Goal: Information Seeking & Learning: Understand process/instructions

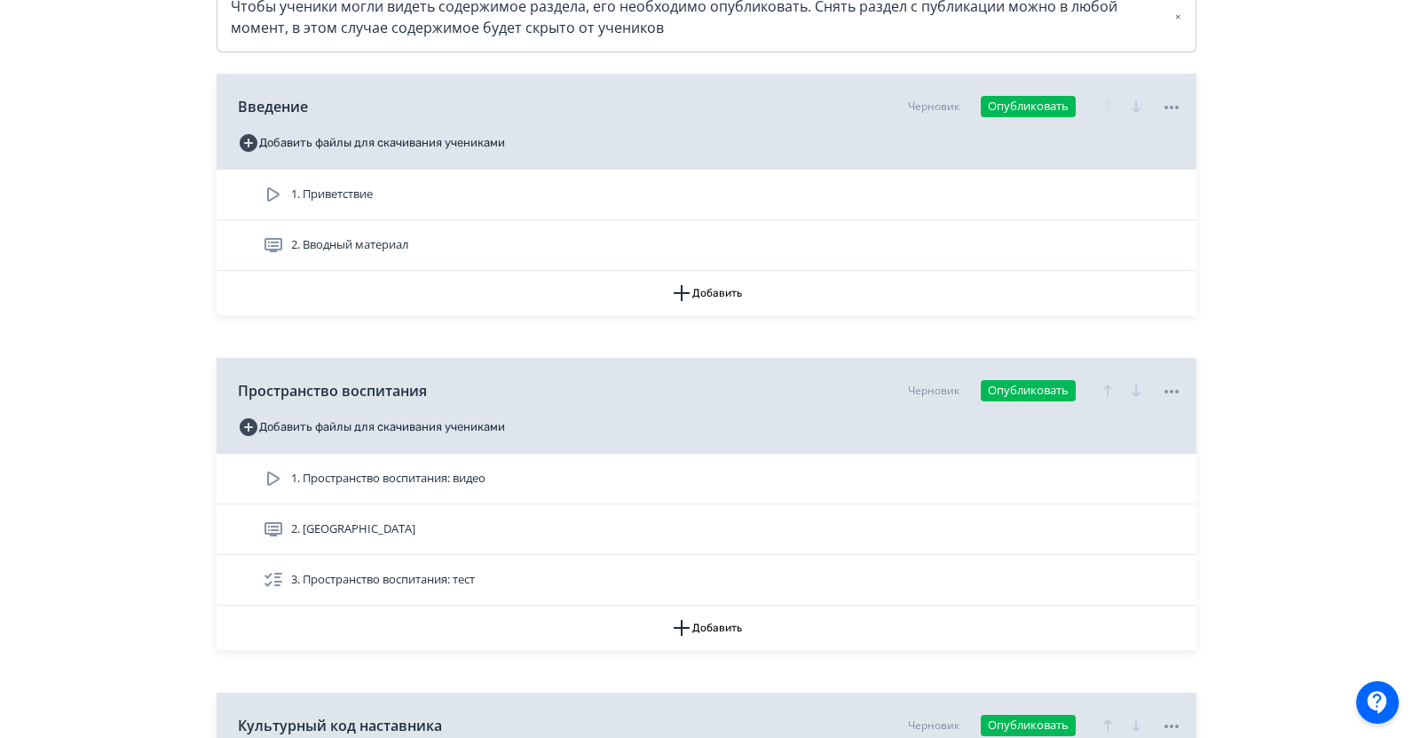
scroll to position [444, 0]
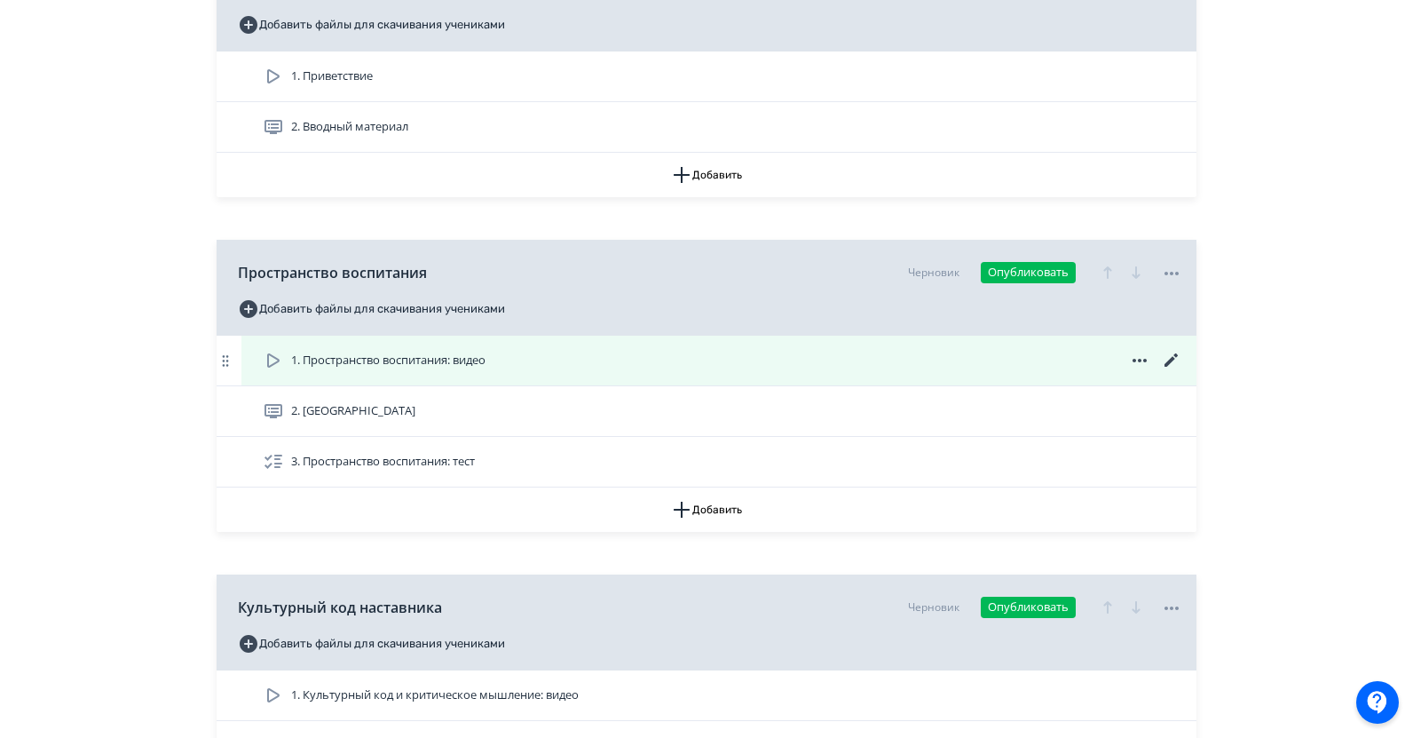
click at [404, 358] on span "1. Пространство воспитания: видео" at bounding box center [388, 360] width 194 height 18
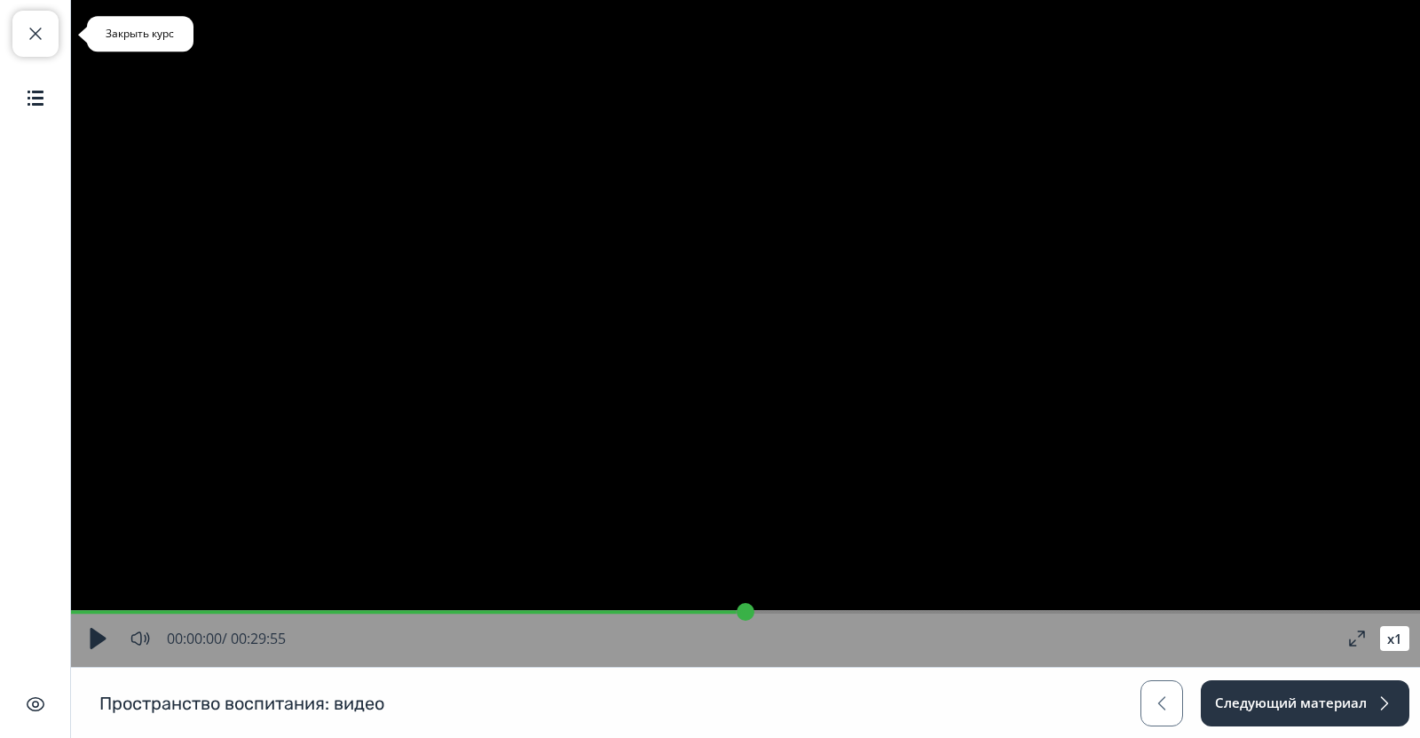
click at [36, 41] on span "button" at bounding box center [35, 33] width 21 height 21
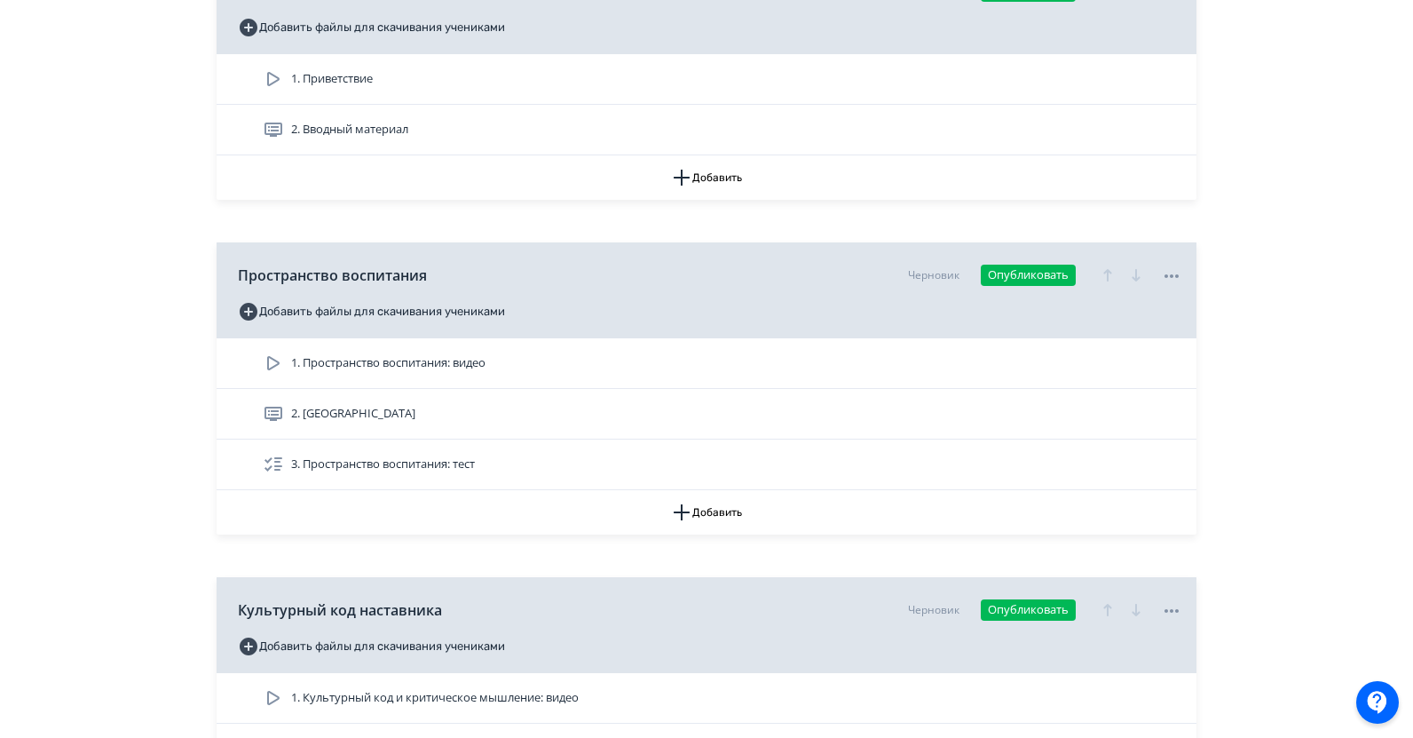
scroll to position [444, 0]
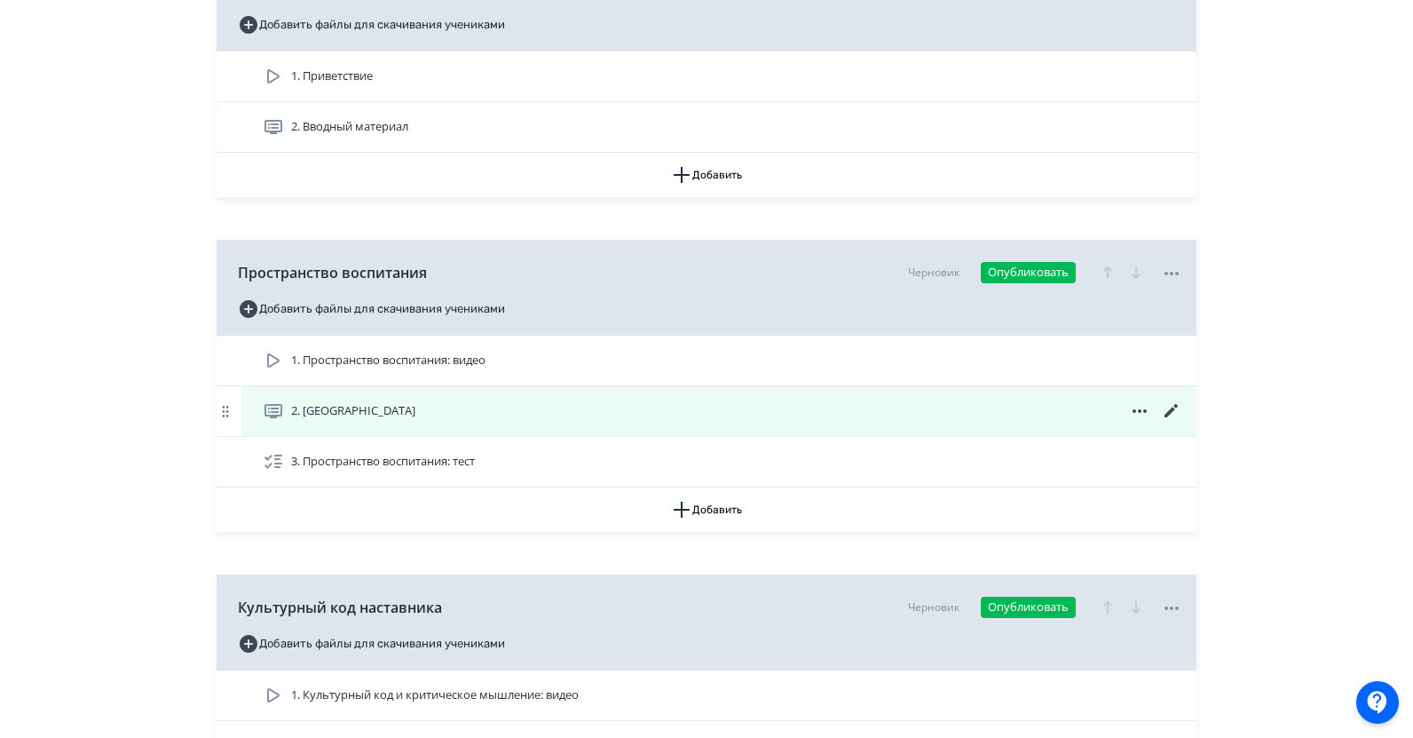
click at [1172, 409] on icon at bounding box center [1170, 410] width 13 height 13
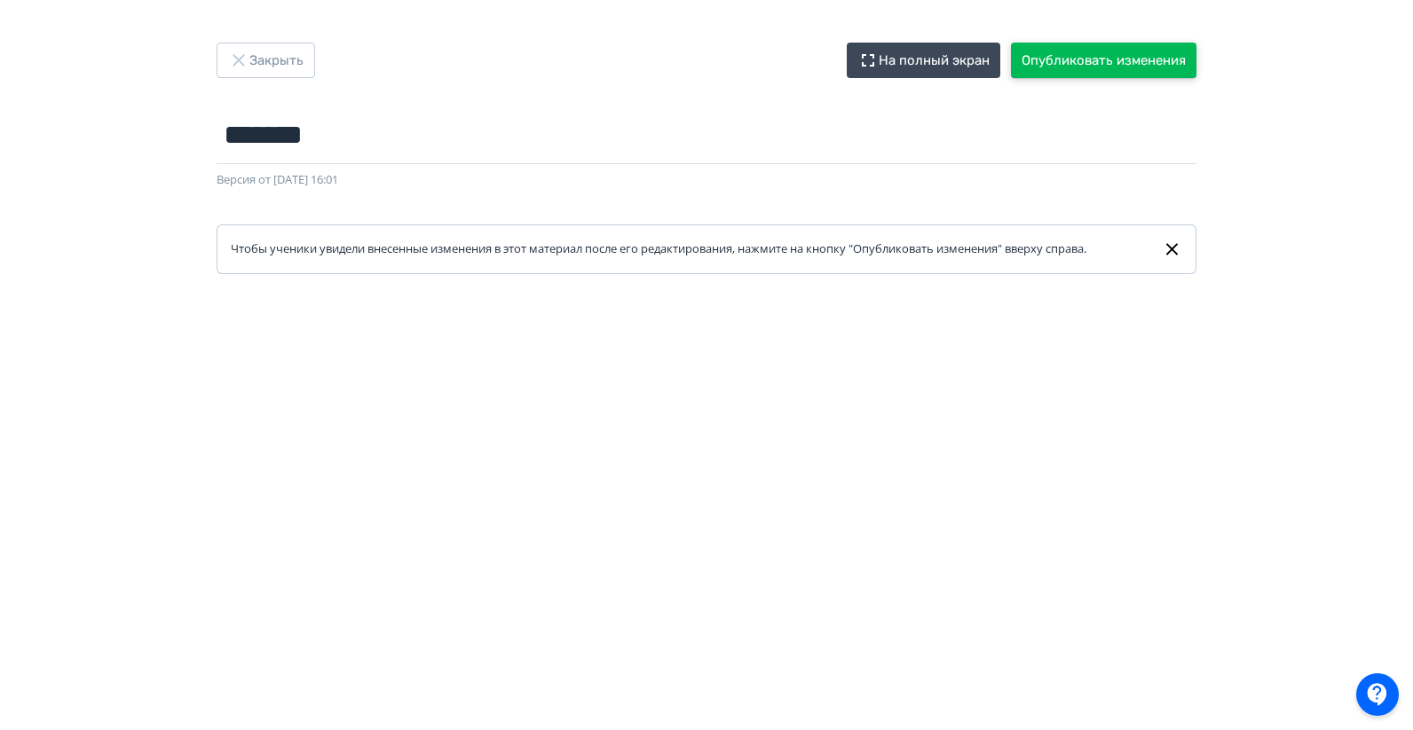
click at [1046, 64] on button "Опубликовать изменения" at bounding box center [1104, 61] width 186 height 36
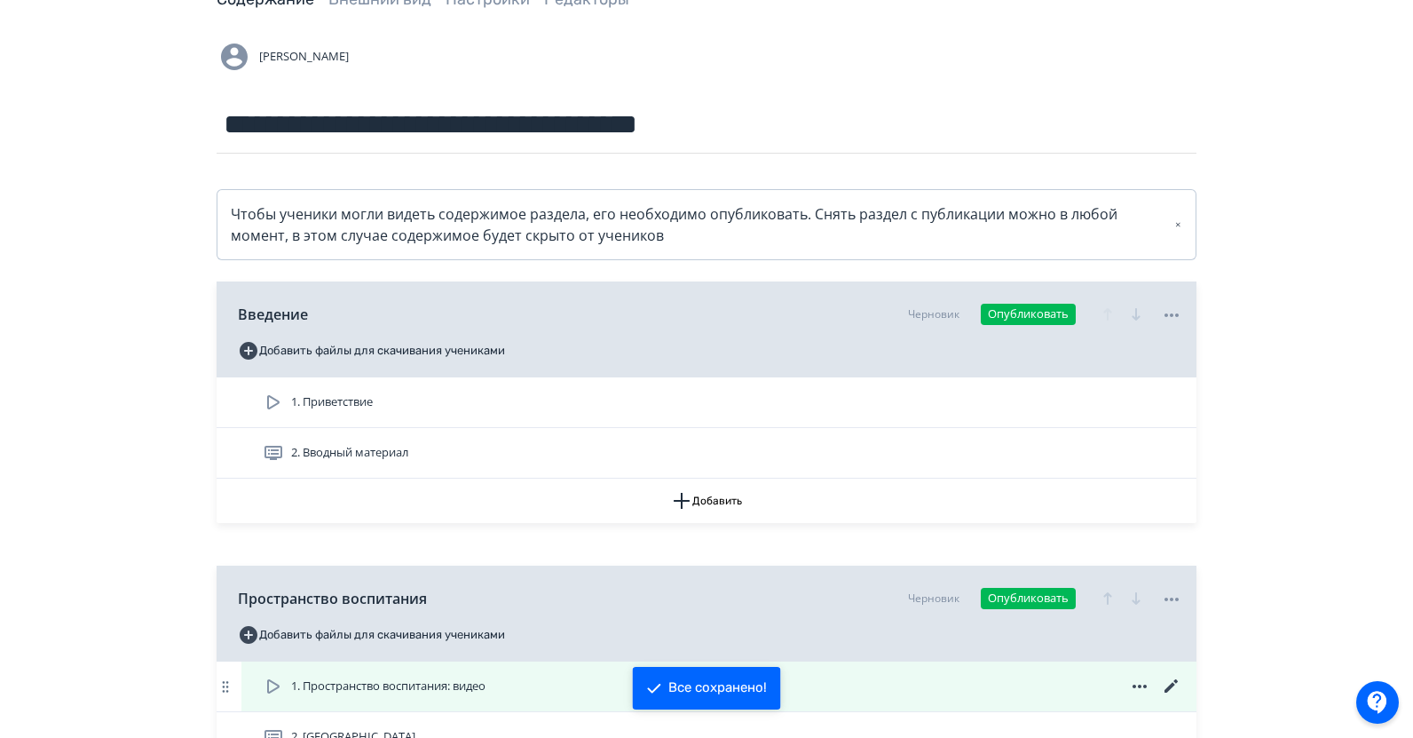
scroll to position [266, 0]
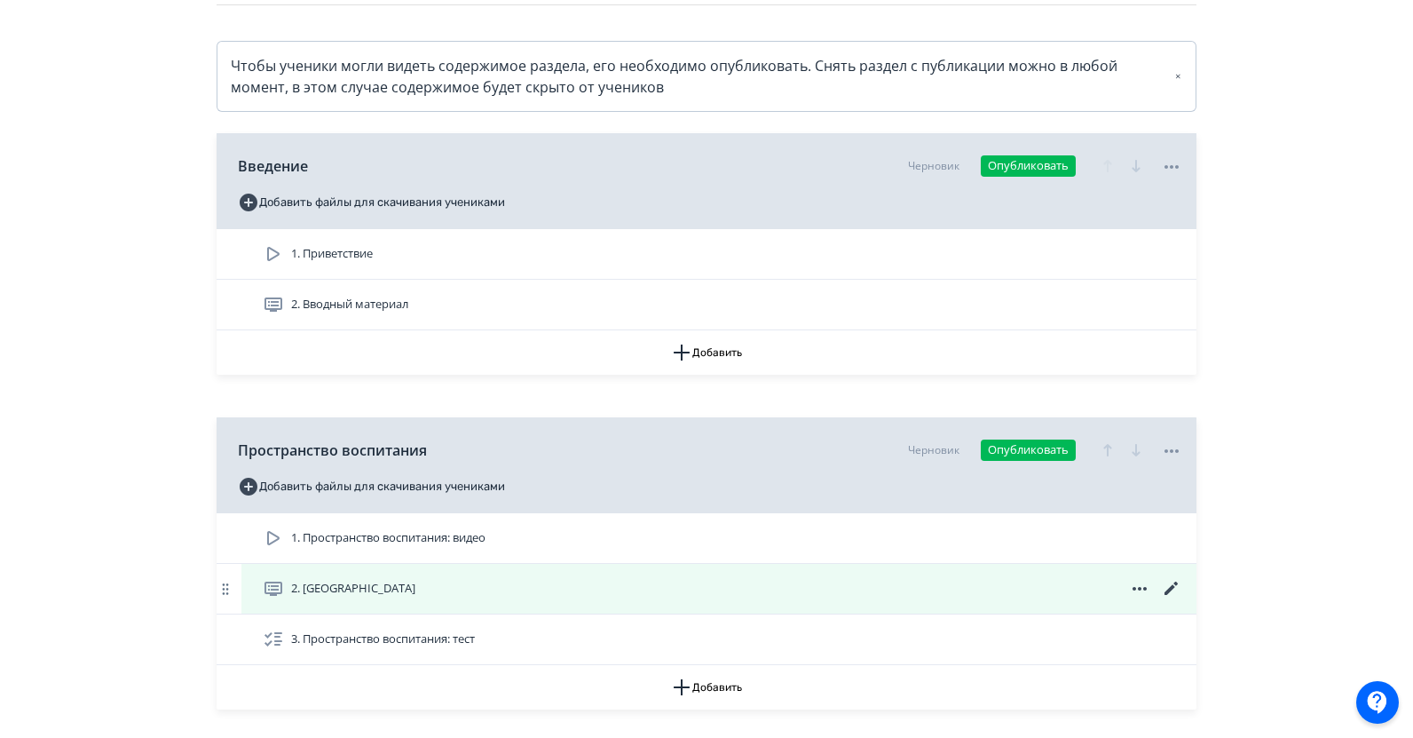
click at [383, 581] on div "2. [GEOGRAPHIC_DATA]" at bounding box center [723, 588] width 920 height 21
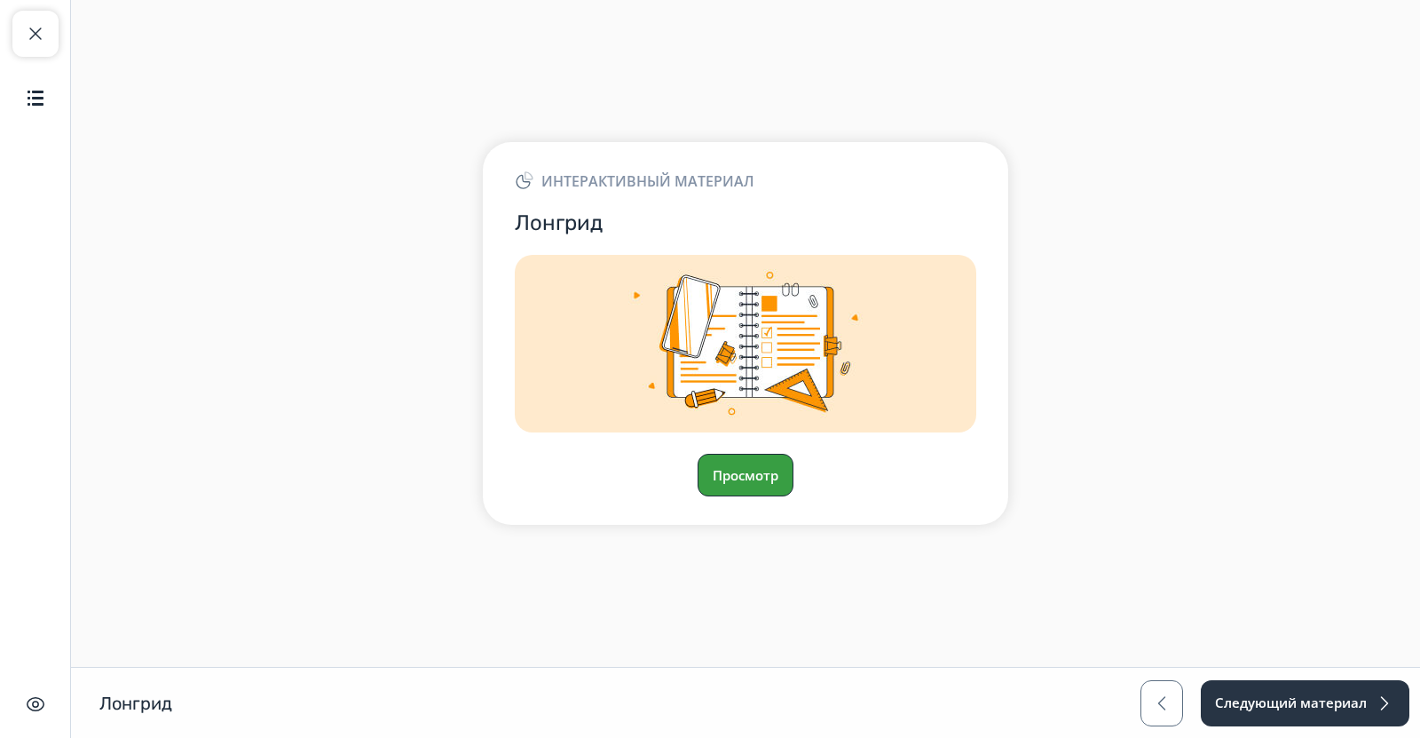
click at [746, 475] on button "Просмотр" at bounding box center [746, 475] width 96 height 43
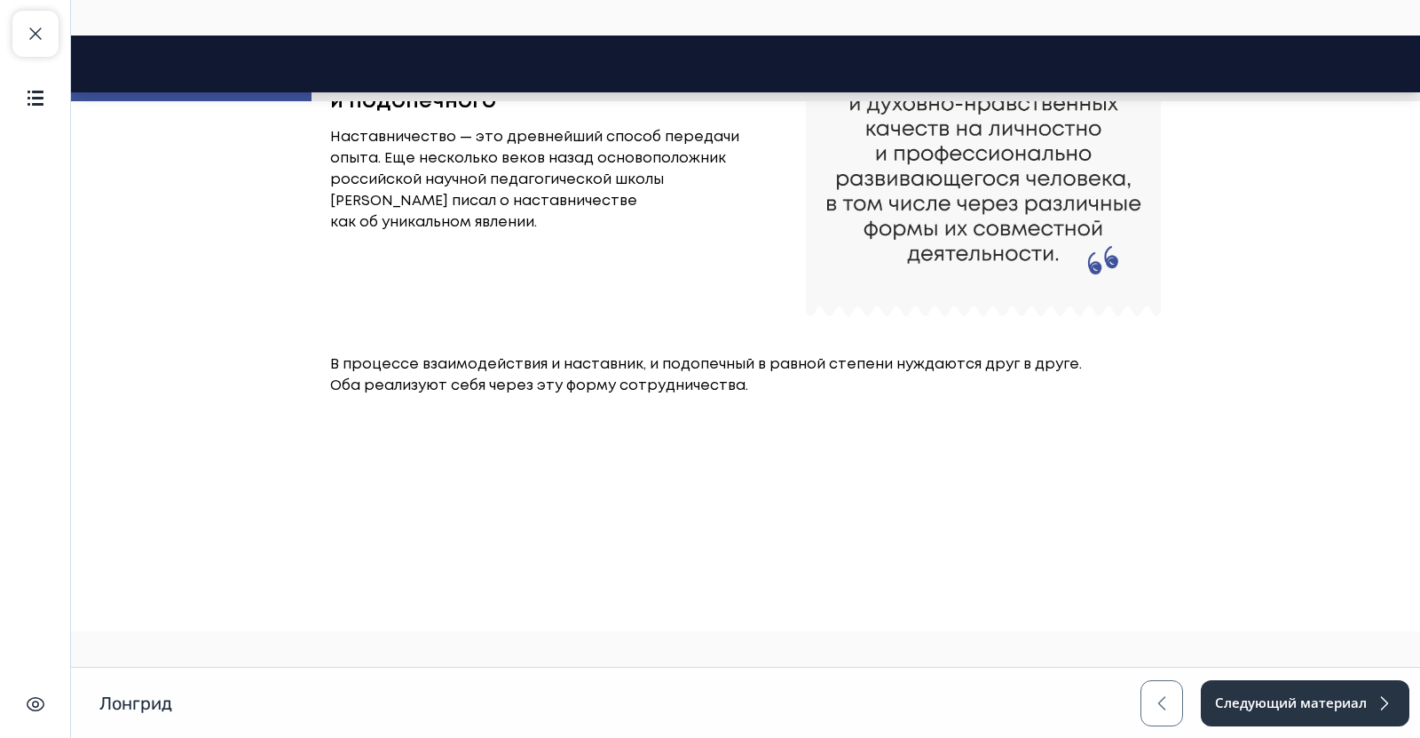
scroll to position [626, 0]
click at [683, 470] on button "Продолжить" at bounding box center [745, 457] width 153 height 36
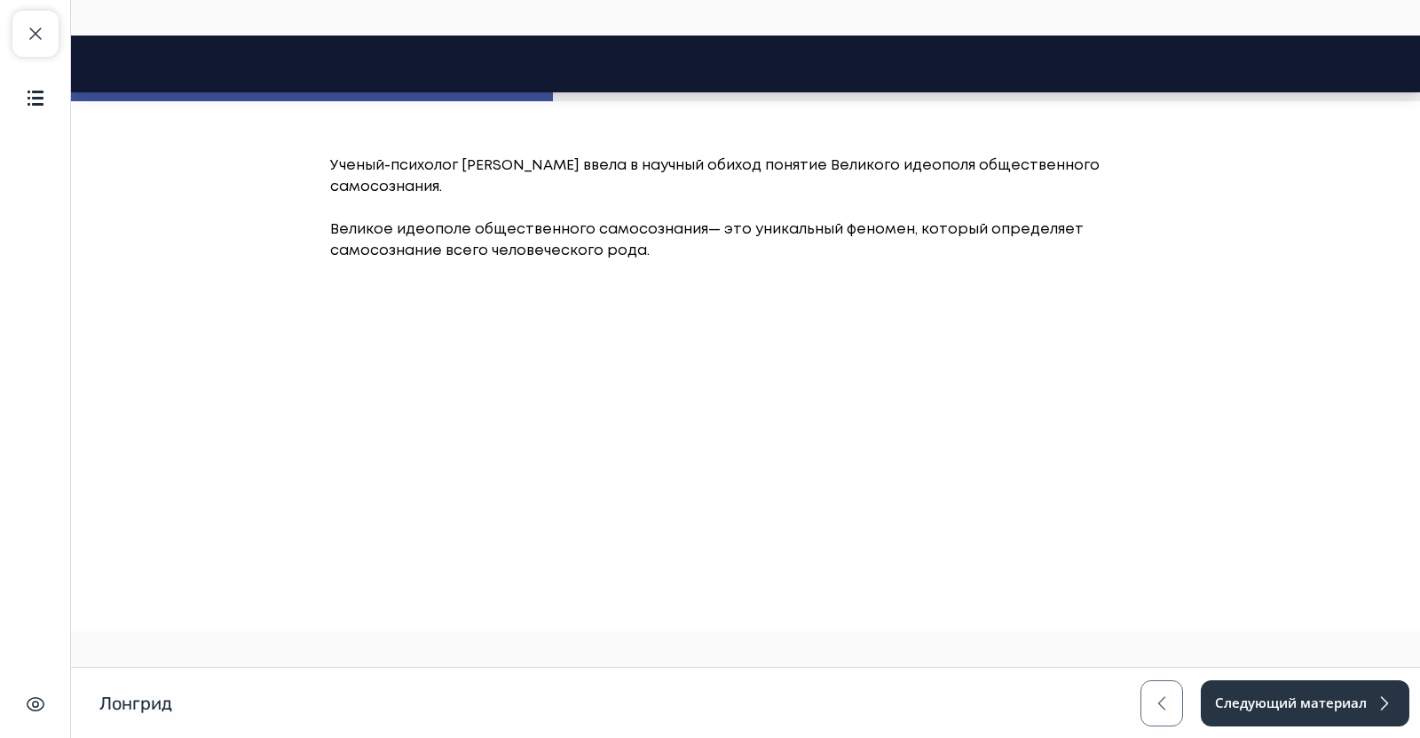
scroll to position [1028, 0]
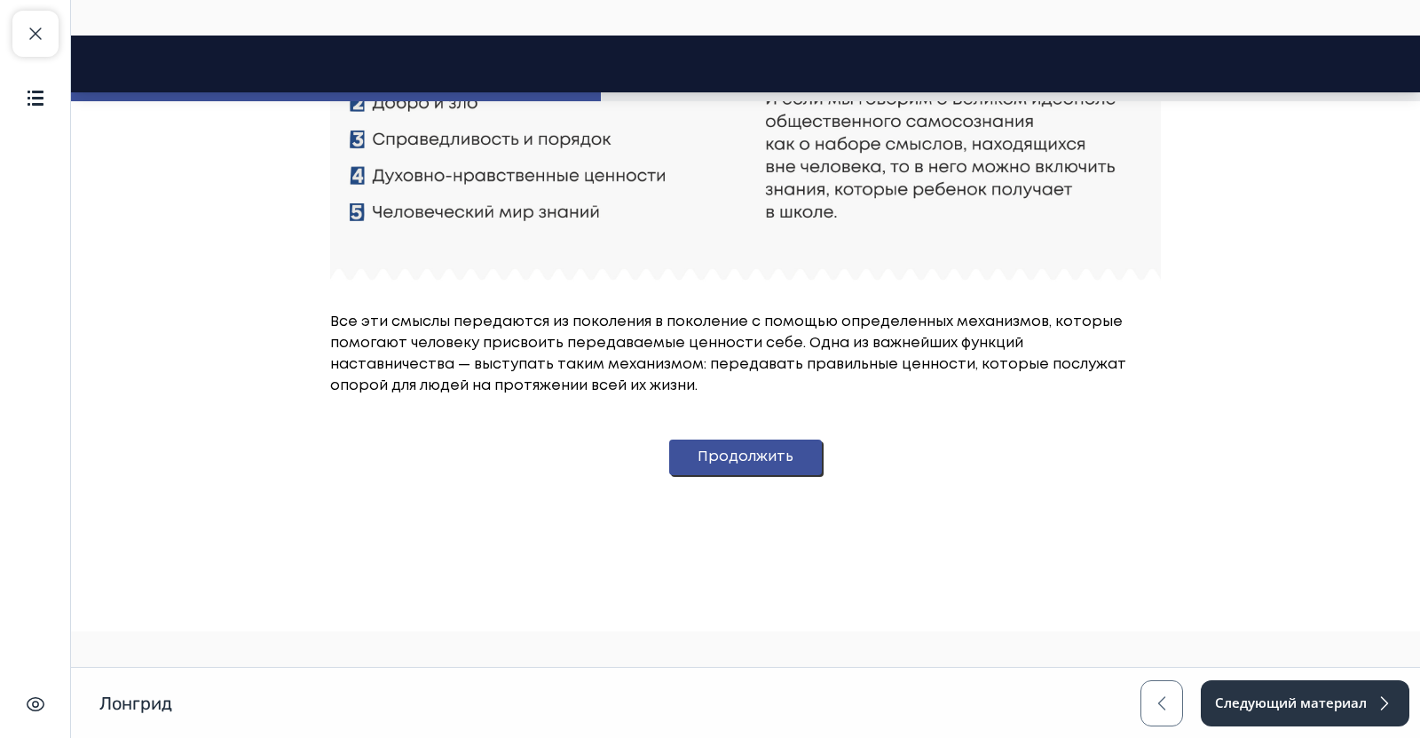
click at [804, 461] on button "Продолжить" at bounding box center [745, 457] width 153 height 36
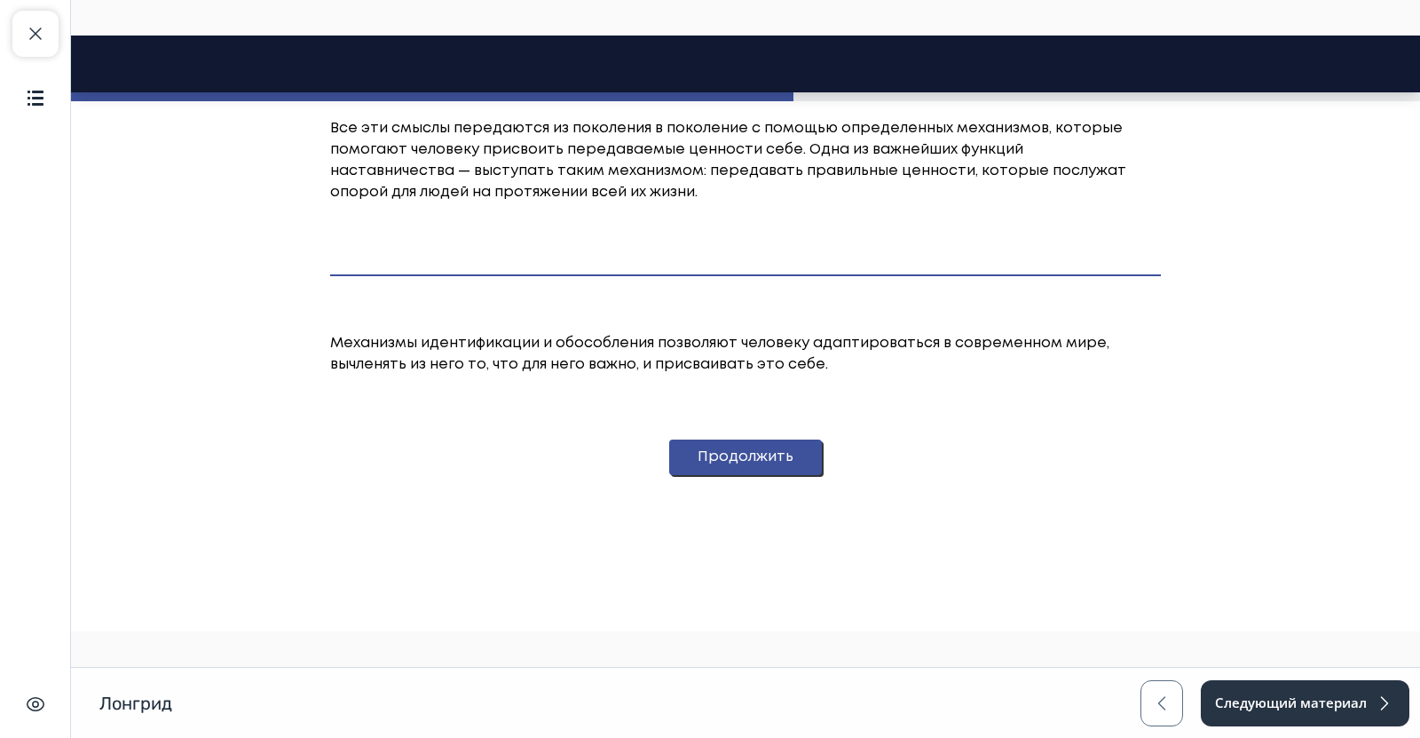
scroll to position [2558, 0]
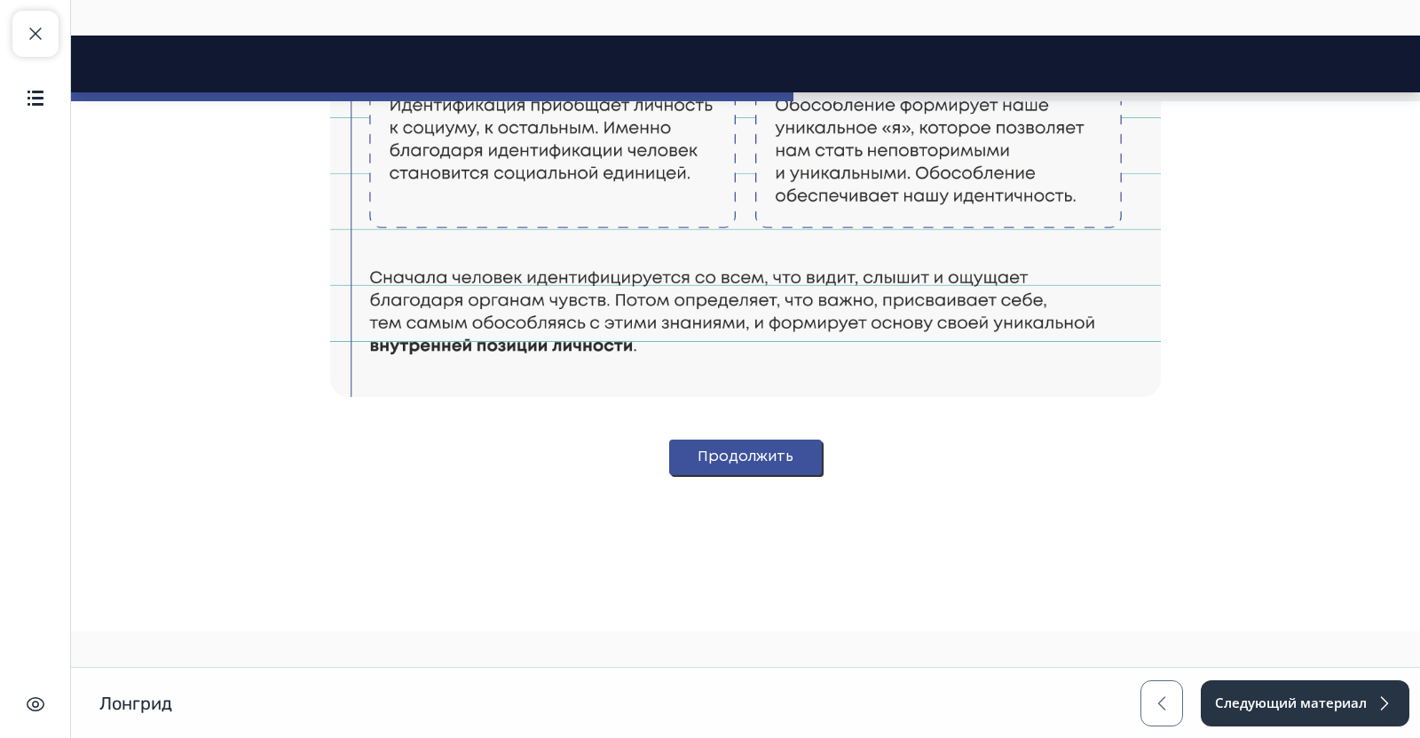
click at [808, 464] on button "Продолжить" at bounding box center [745, 457] width 153 height 36
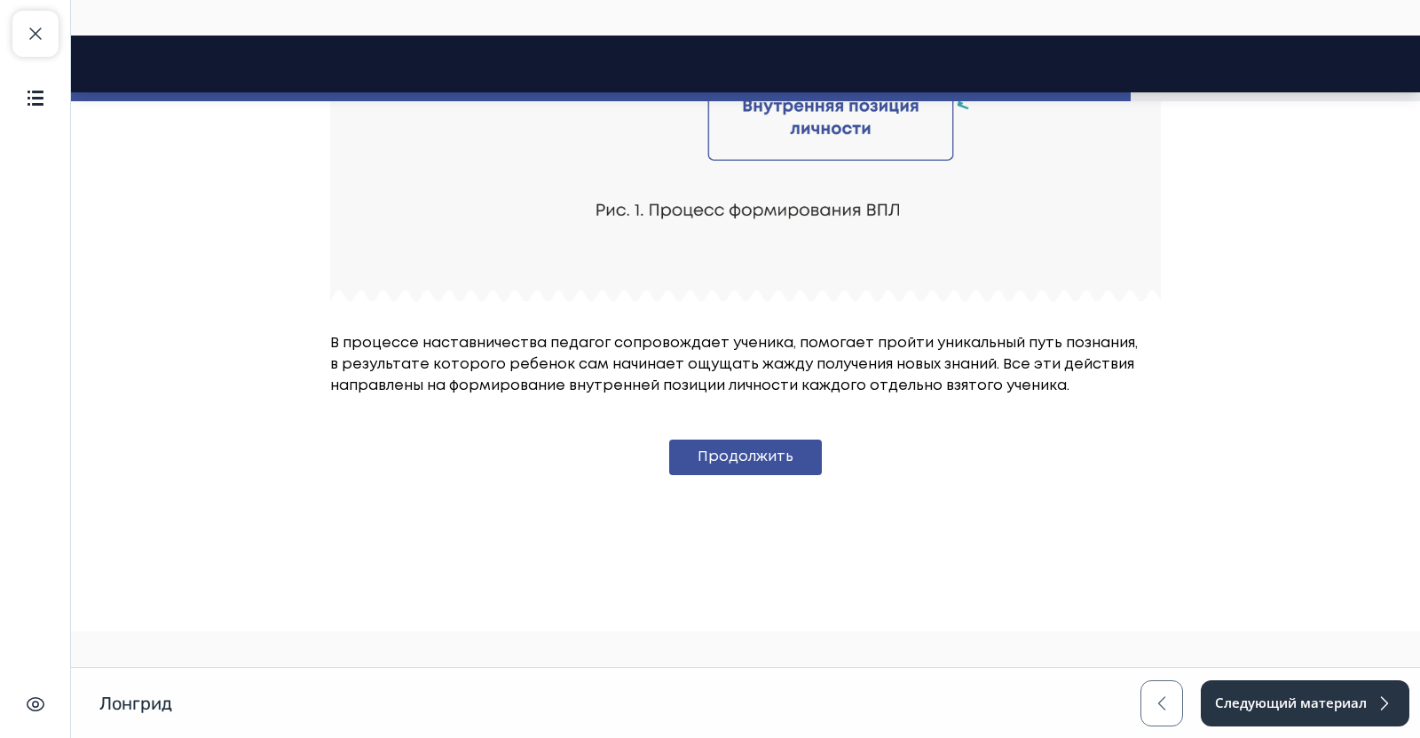
click at [762, 454] on button "Продолжить" at bounding box center [745, 457] width 153 height 36
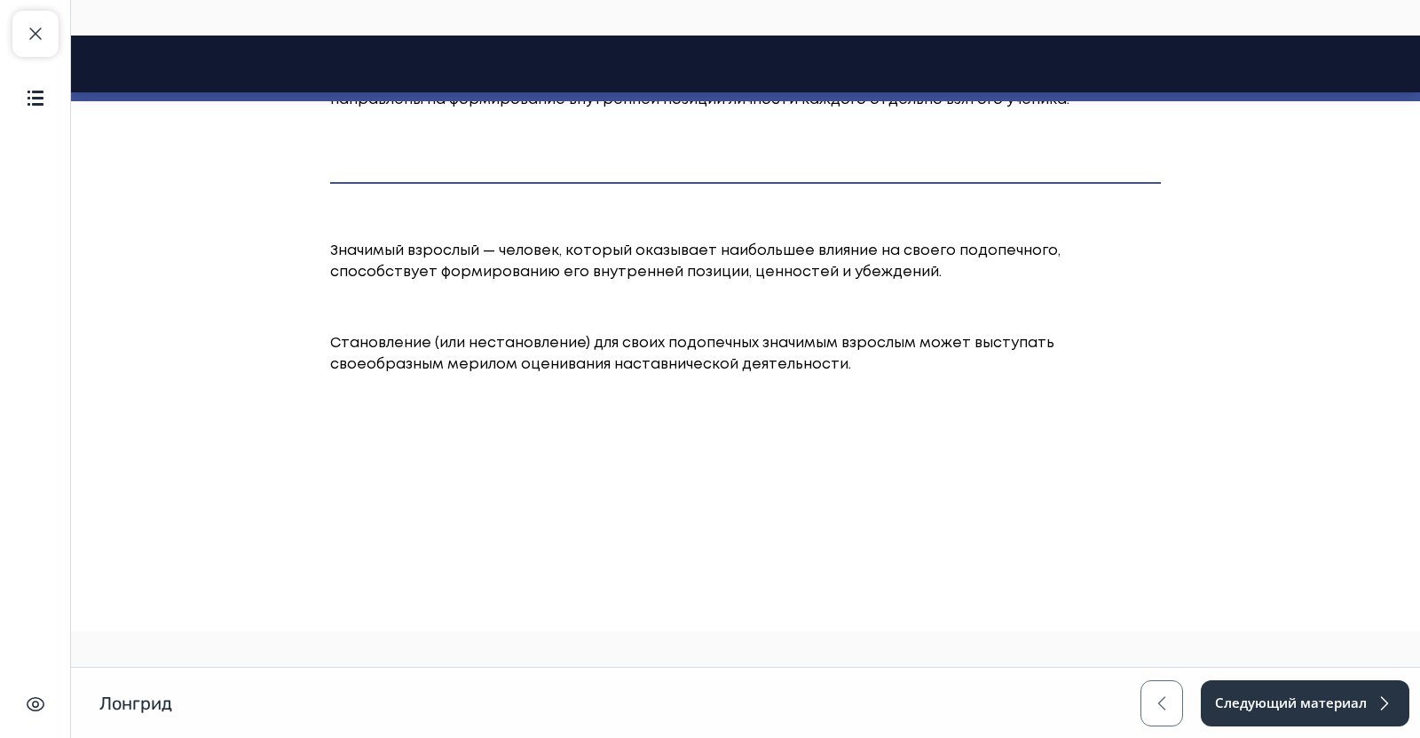
scroll to position [5723, 0]
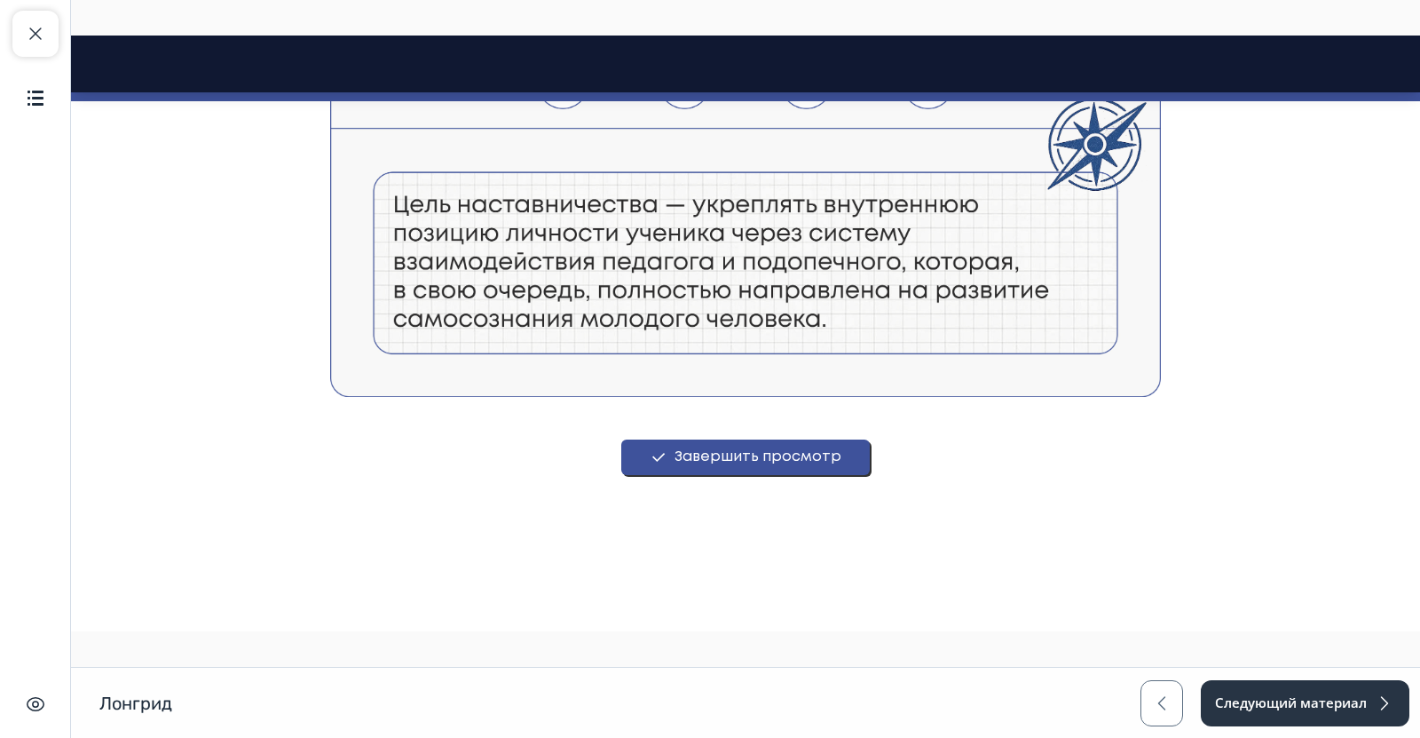
click at [809, 470] on button "Завершить просмотр" at bounding box center [745, 457] width 249 height 36
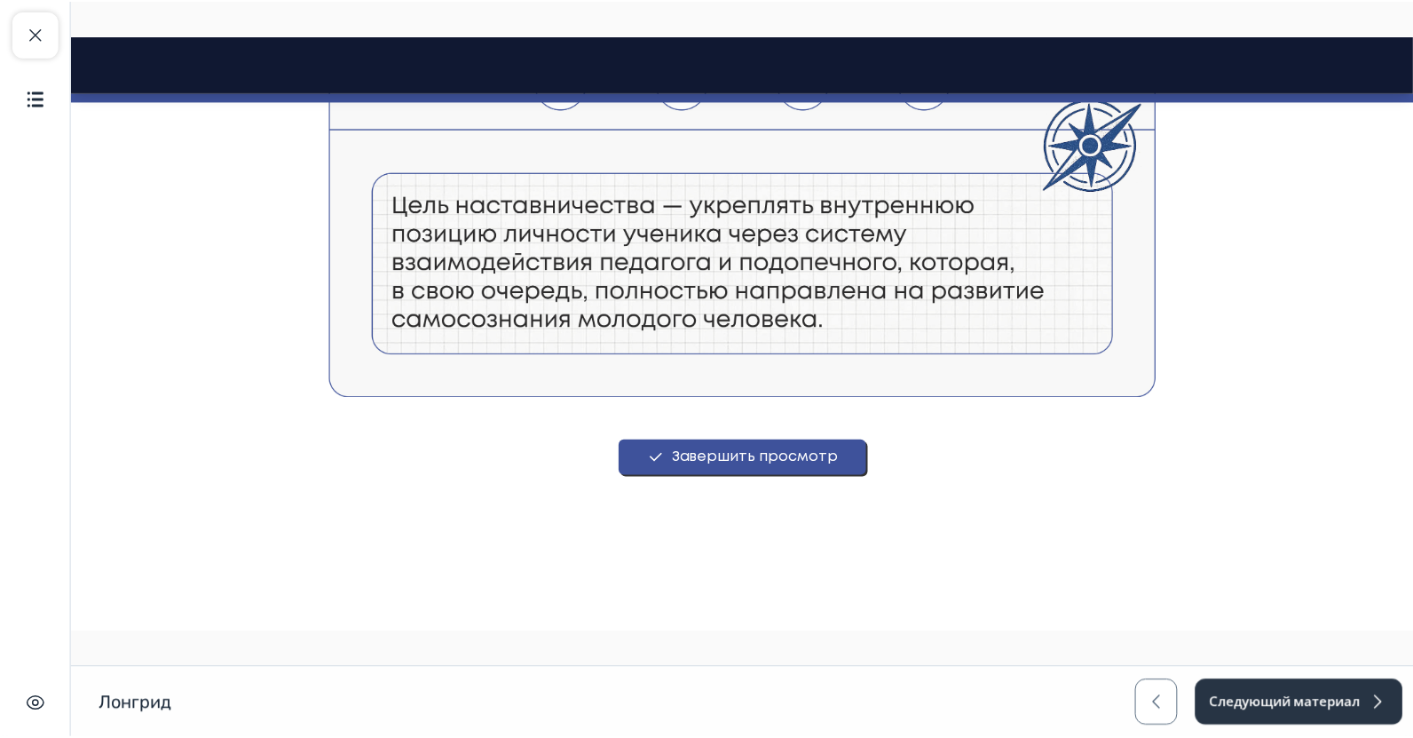
scroll to position [0, 0]
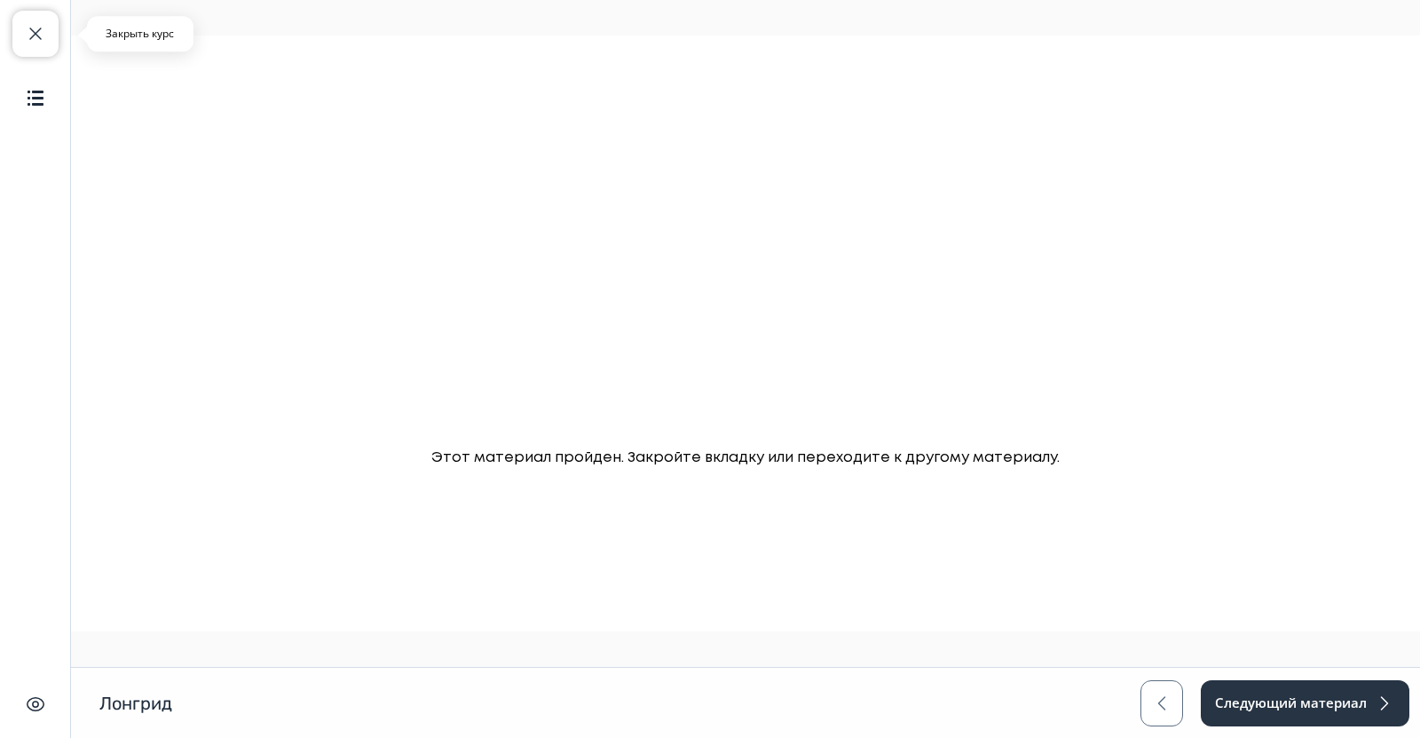
drag, startPoint x: 27, startPoint y: 37, endPoint x: 37, endPoint y: 41, distance: 11.2
click at [28, 41] on span "button" at bounding box center [35, 33] width 21 height 21
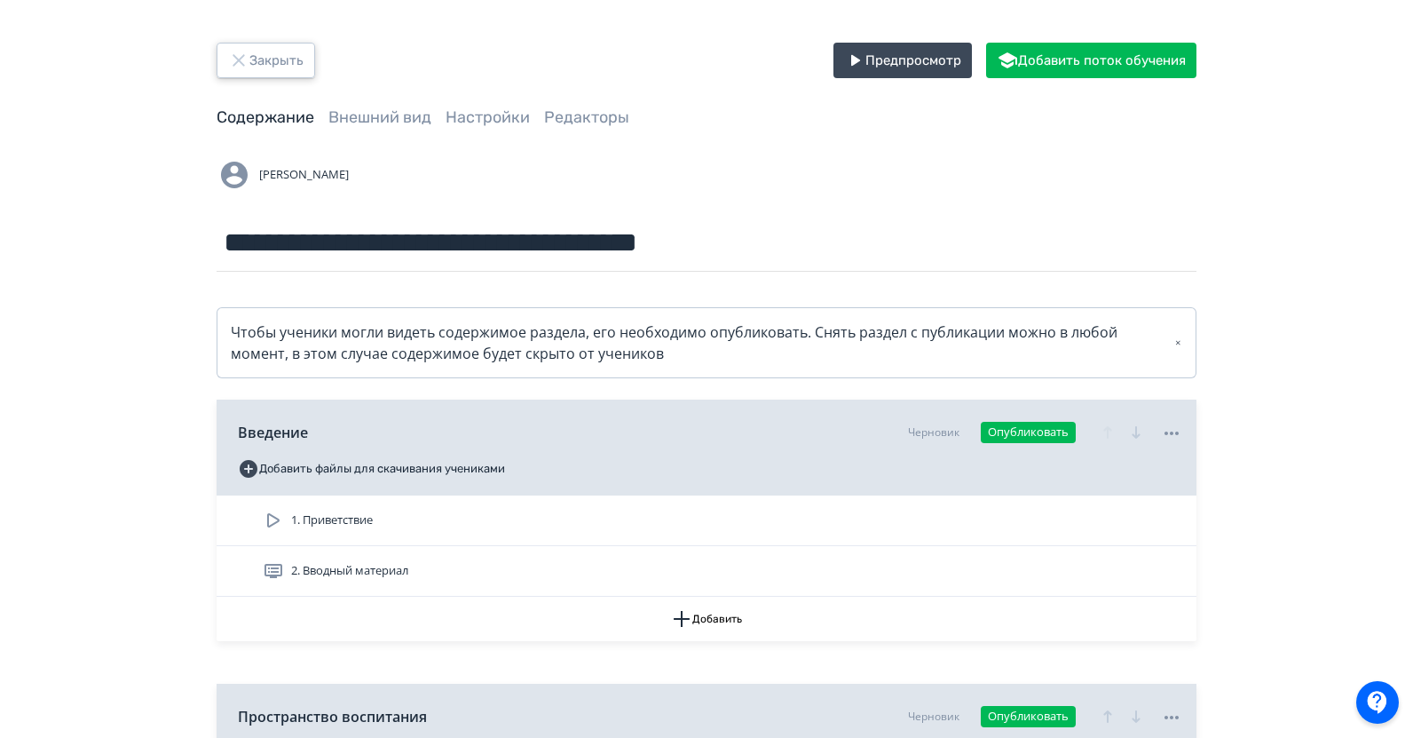
click at [235, 63] on icon "button" at bounding box center [239, 60] width 12 height 12
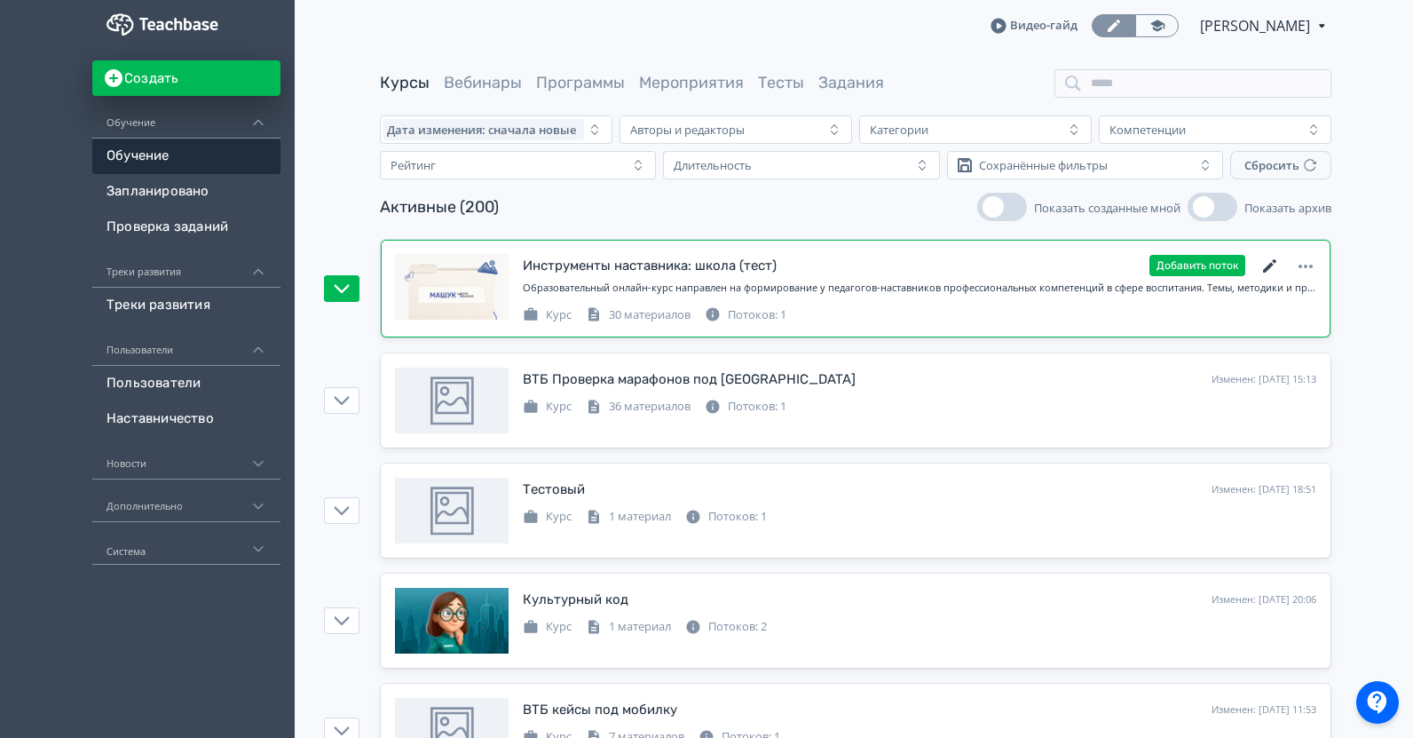
click at [1266, 266] on icon at bounding box center [1269, 266] width 21 height 21
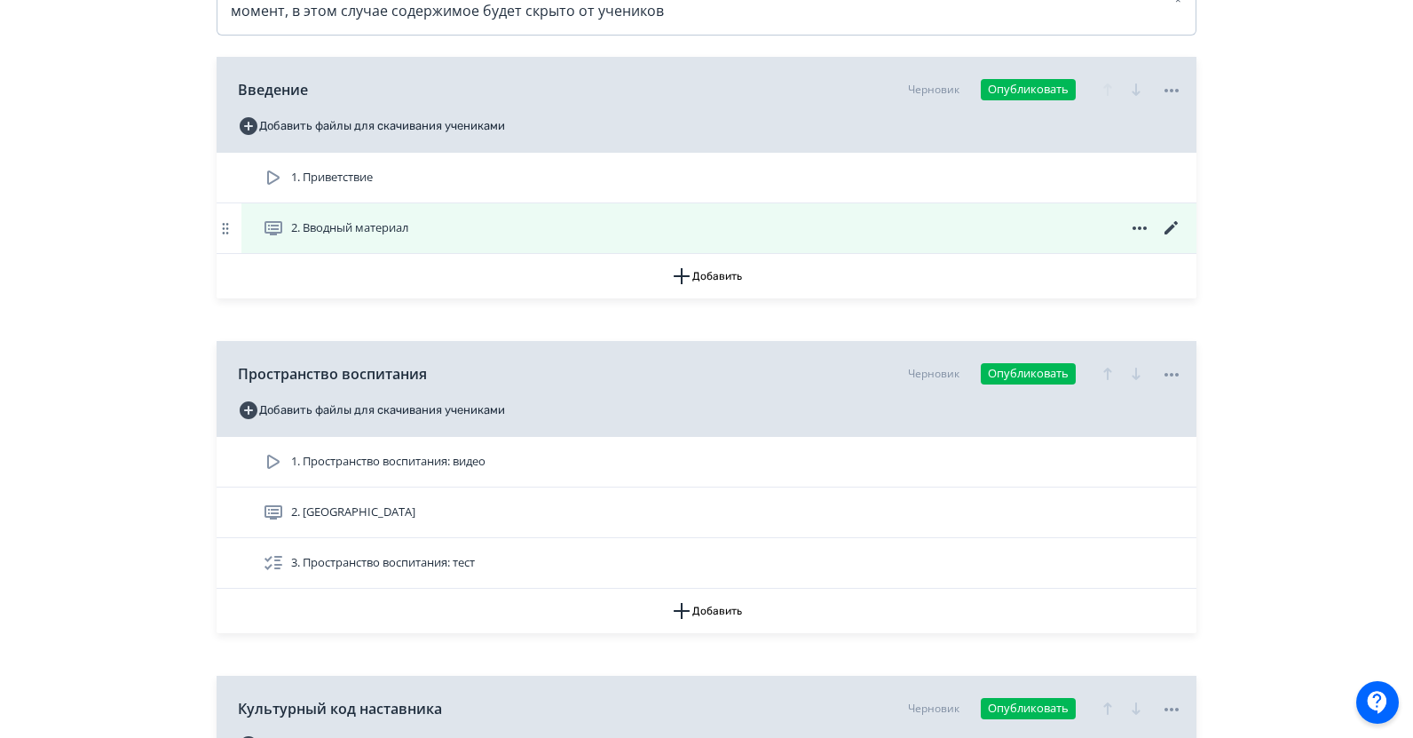
scroll to position [355, 0]
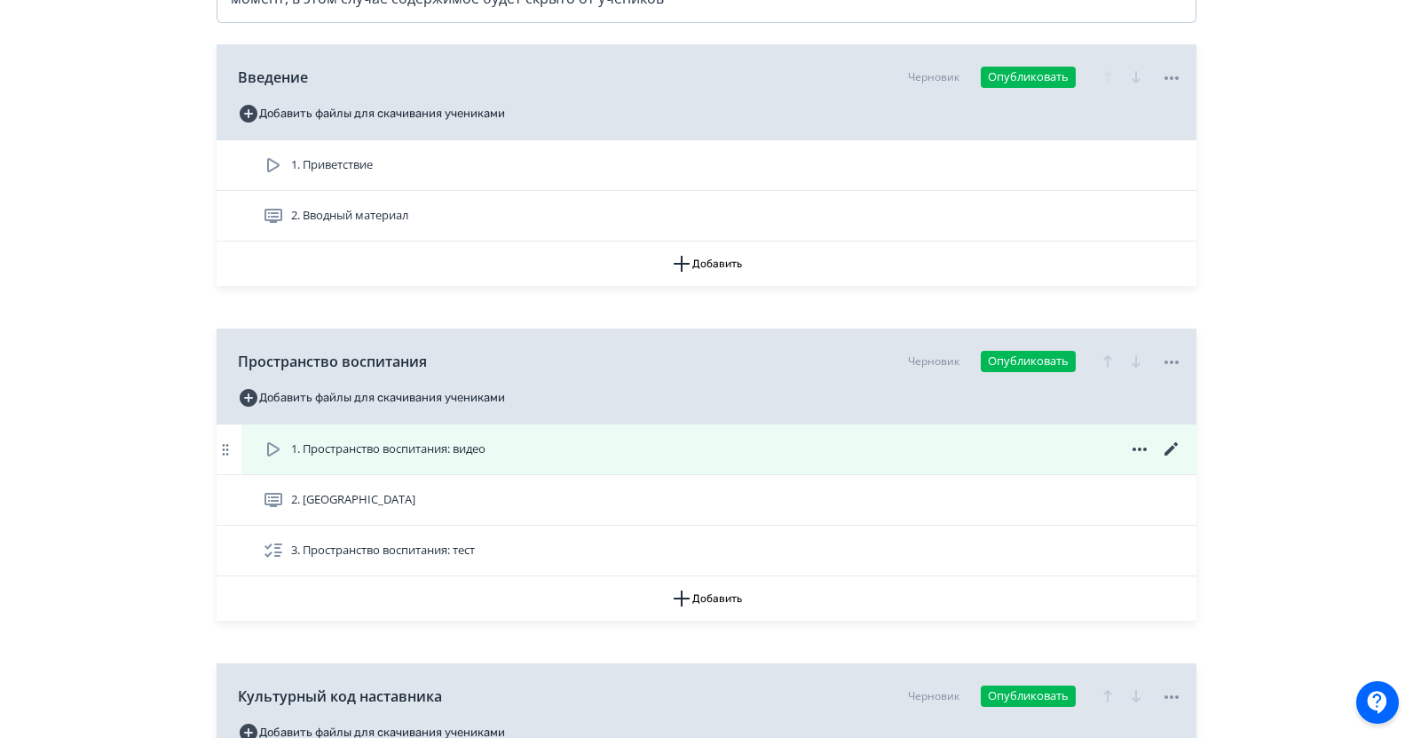
click at [518, 458] on div "1. Пространство воспитания: видео" at bounding box center [723, 448] width 920 height 21
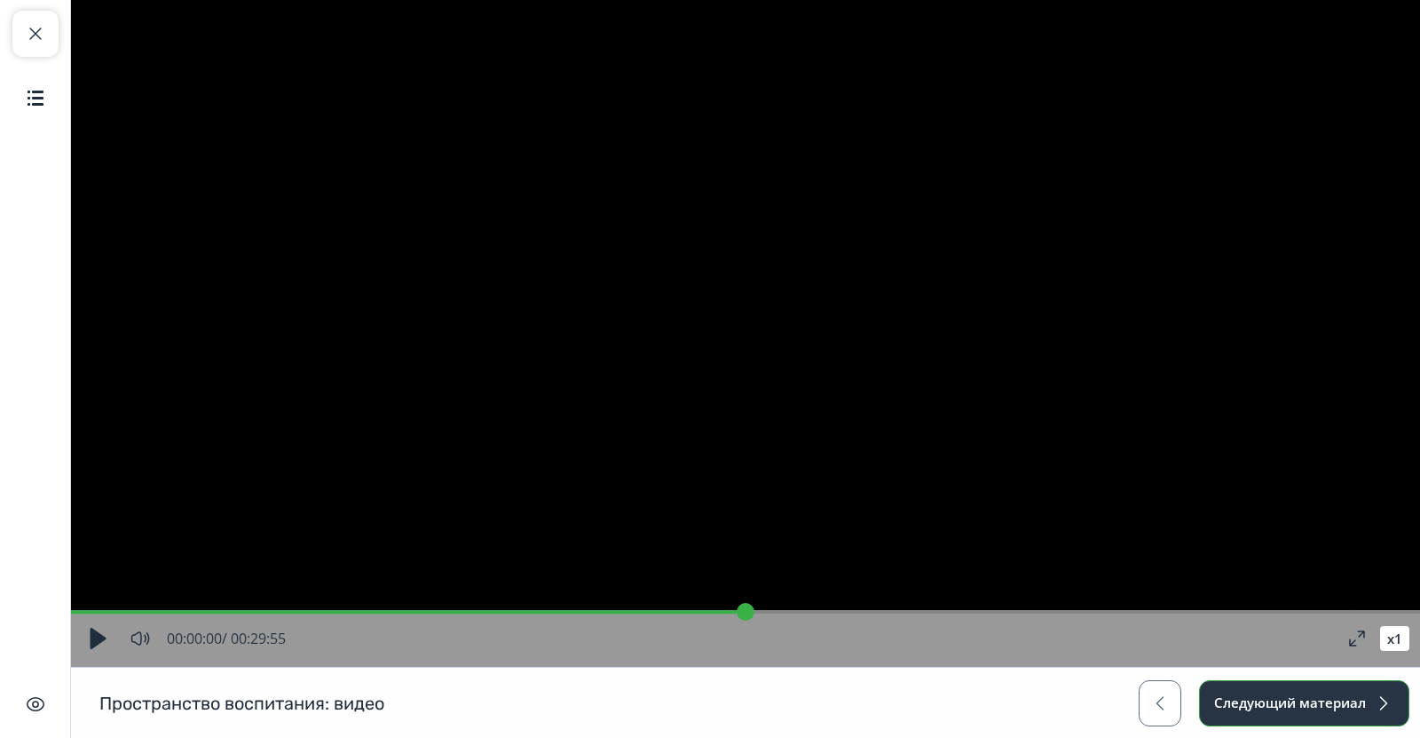
click at [1311, 705] on button "Следующий материал" at bounding box center [1304, 703] width 210 height 46
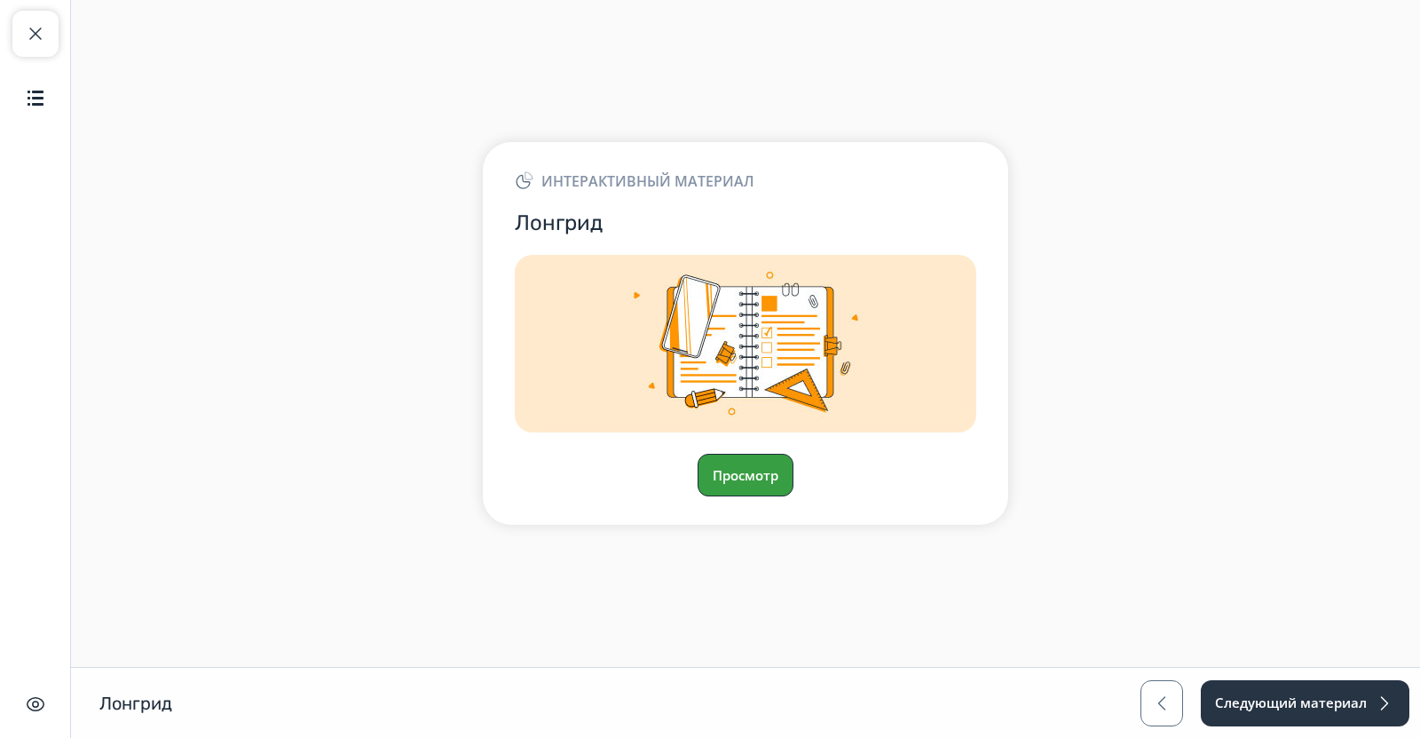
click at [733, 491] on button "Просмотр" at bounding box center [746, 475] width 96 height 43
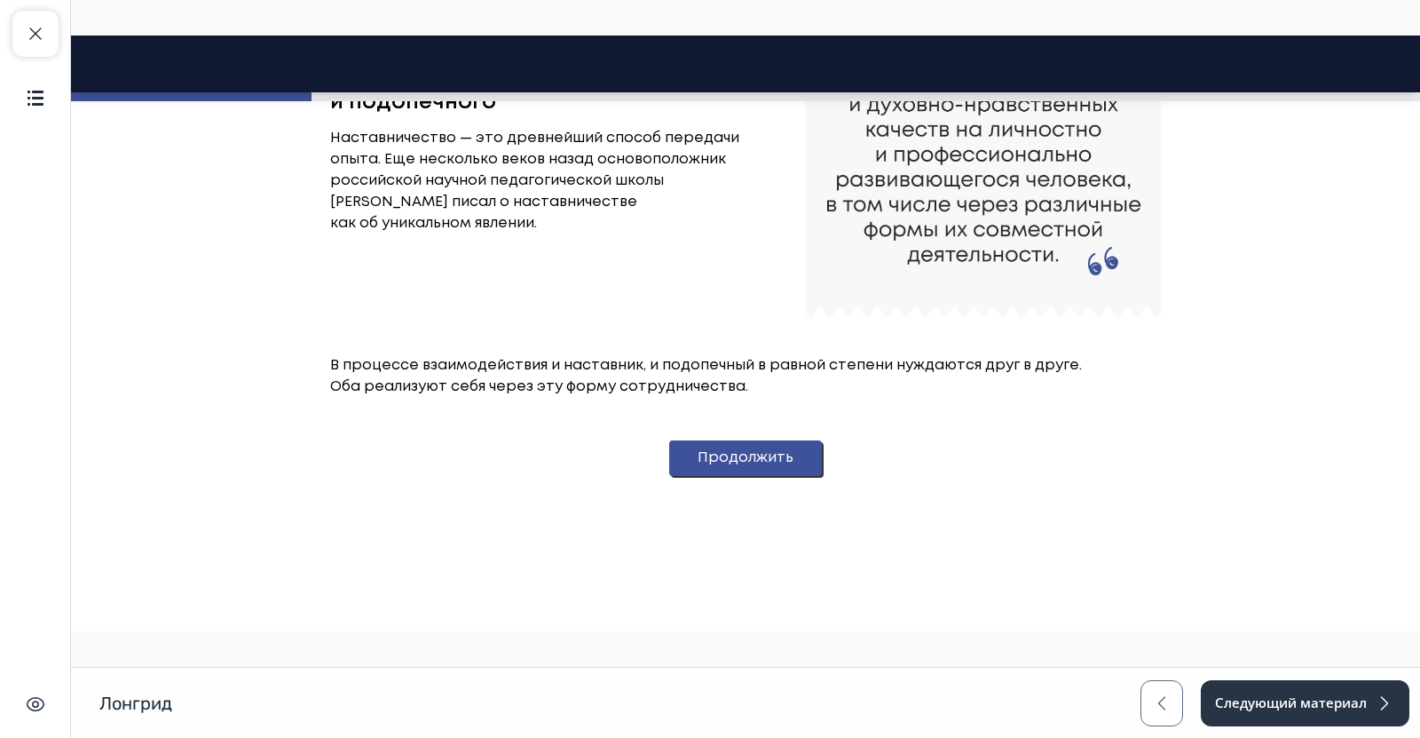
click at [705, 446] on button "Продолжить" at bounding box center [745, 458] width 153 height 36
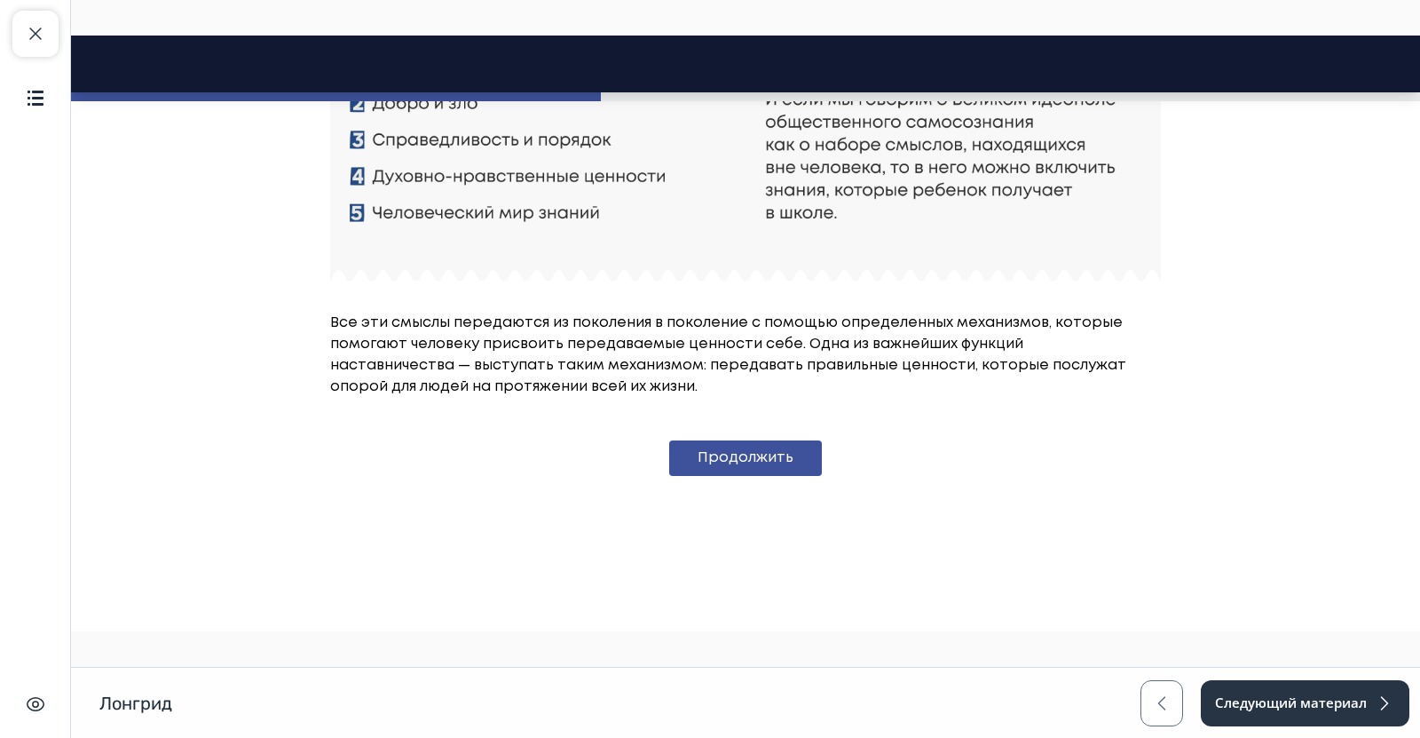
click at [699, 449] on button "Продолжить" at bounding box center [745, 458] width 153 height 36
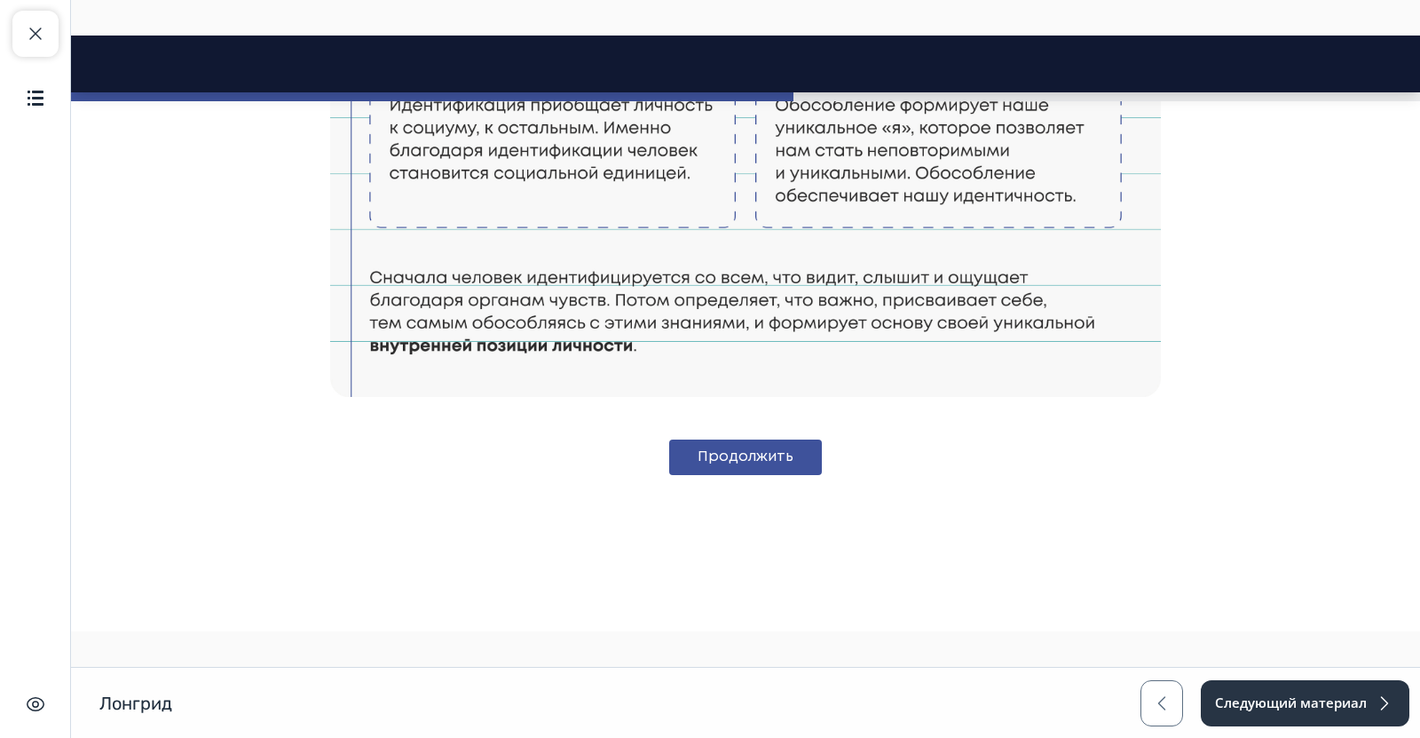
click at [699, 449] on button "Продолжить" at bounding box center [745, 457] width 153 height 36
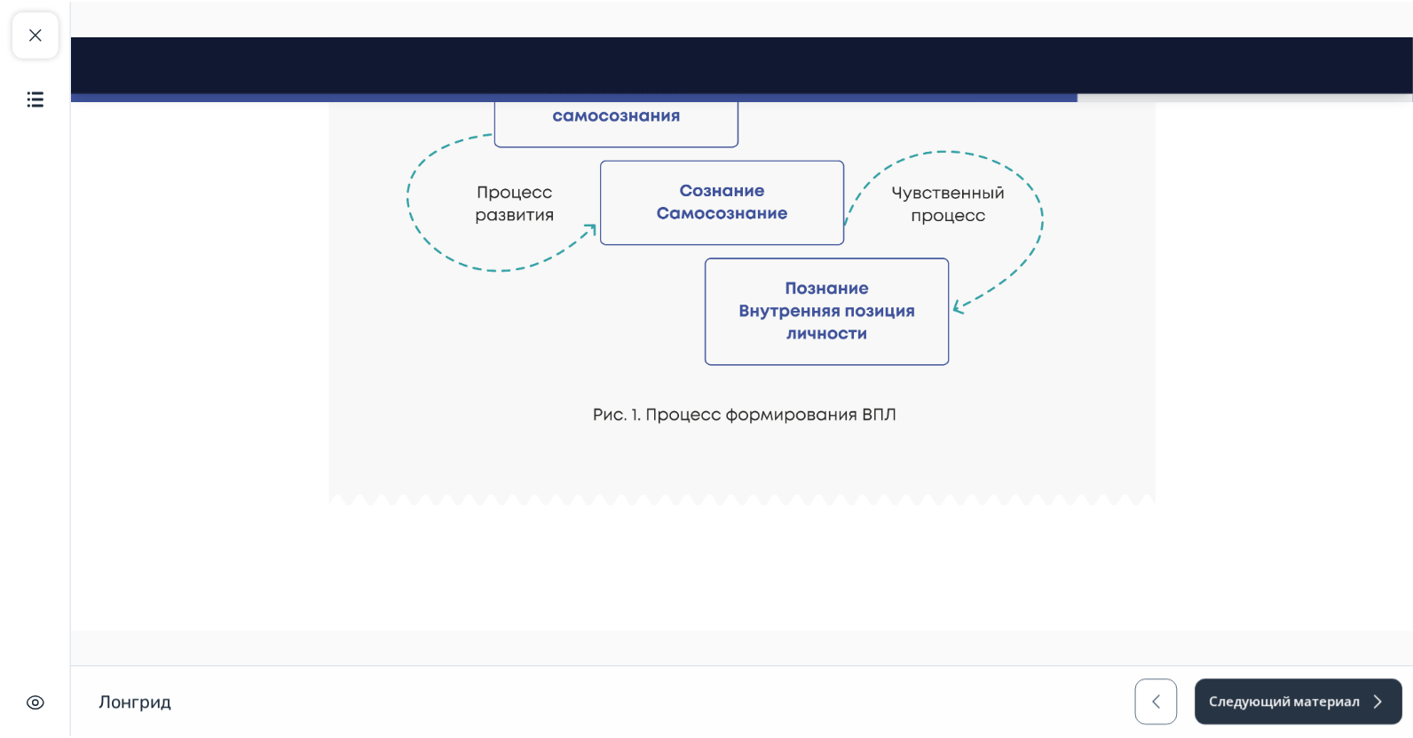
scroll to position [4559, 0]
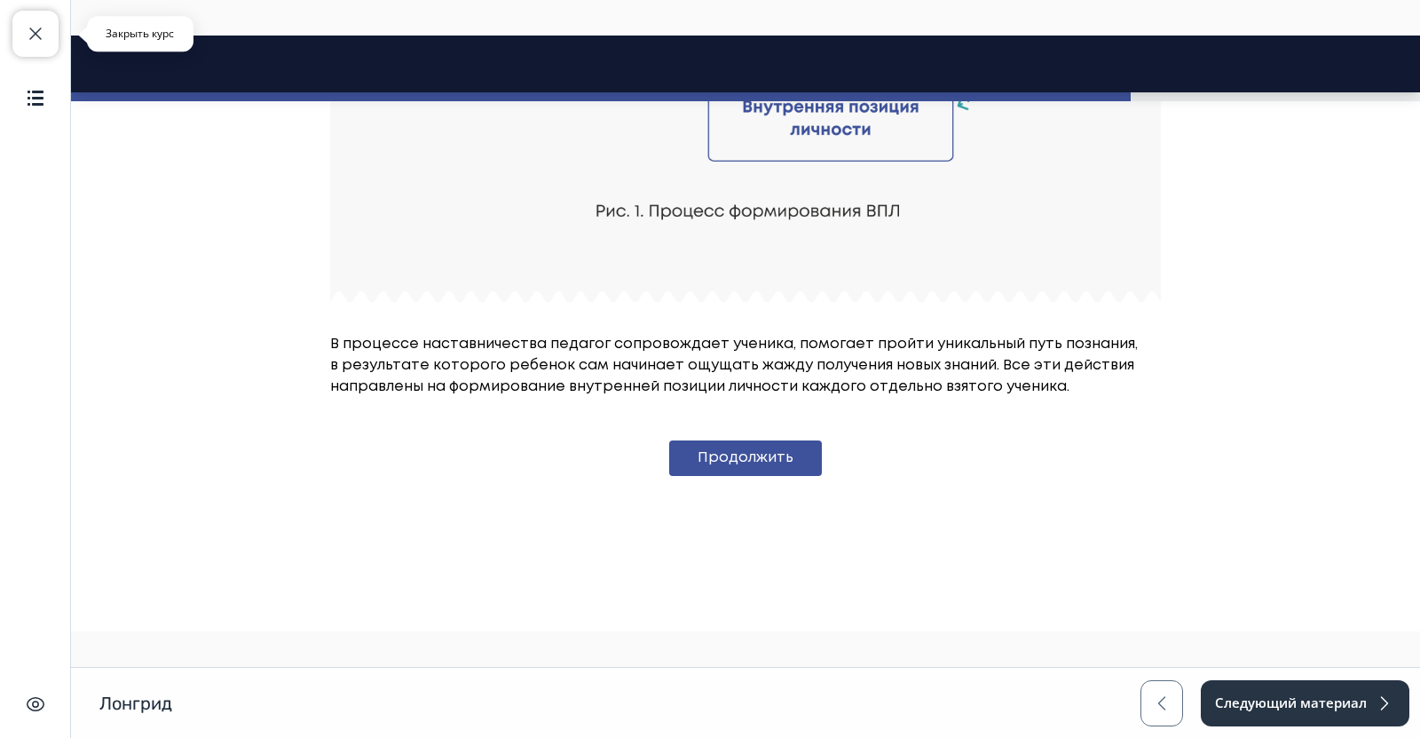
click at [28, 28] on span "button" at bounding box center [35, 33] width 21 height 21
